Goal: Check status: Check status

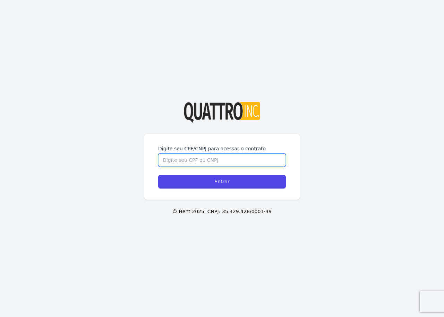
click at [202, 154] on input "Digite seu CPF/CNPJ para acessar o contrato" at bounding box center [222, 159] width 128 height 13
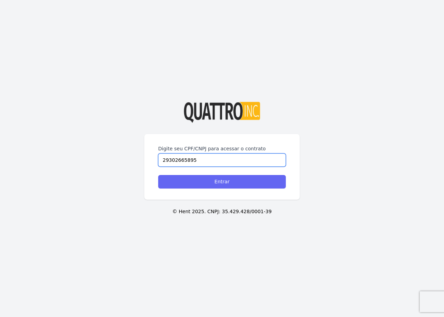
type input "29302665895"
click at [226, 182] on input "Entrar" at bounding box center [222, 182] width 128 height 14
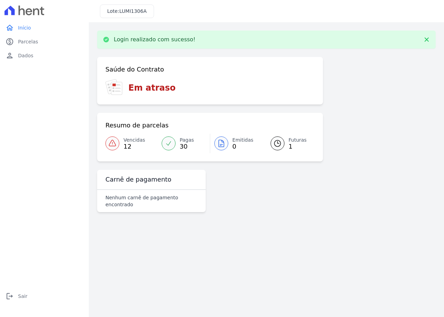
click at [284, 142] on div at bounding box center [277, 143] width 14 height 14
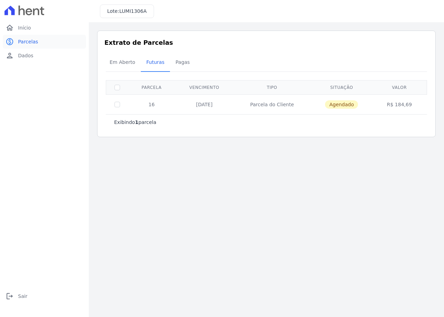
click at [24, 42] on span "Parcelas" at bounding box center [28, 41] width 20 height 7
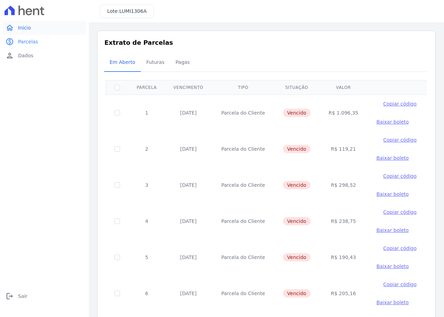
click at [24, 25] on span "Início" at bounding box center [24, 27] width 13 height 7
